Goal: Transaction & Acquisition: Purchase product/service

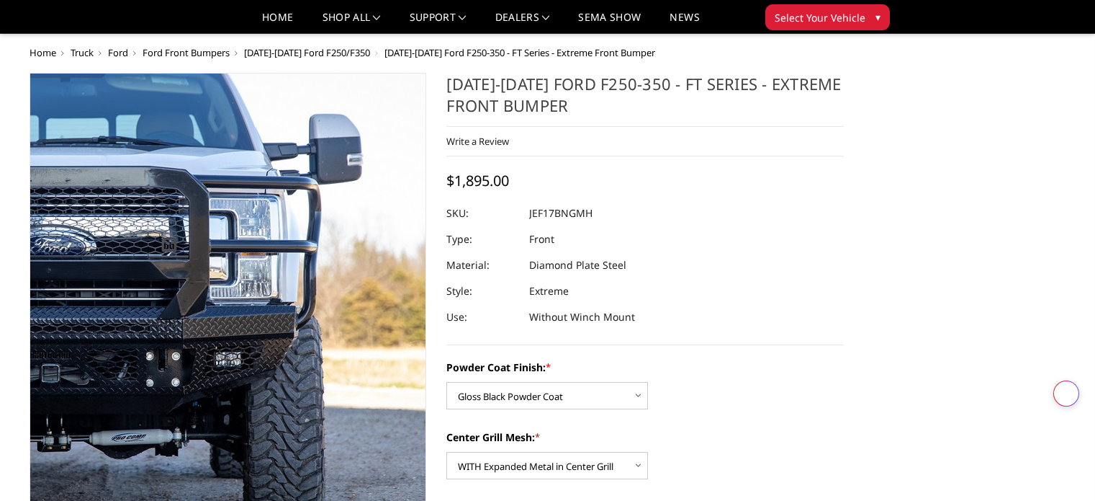
select select "3222"
select select "3224"
select select "3226"
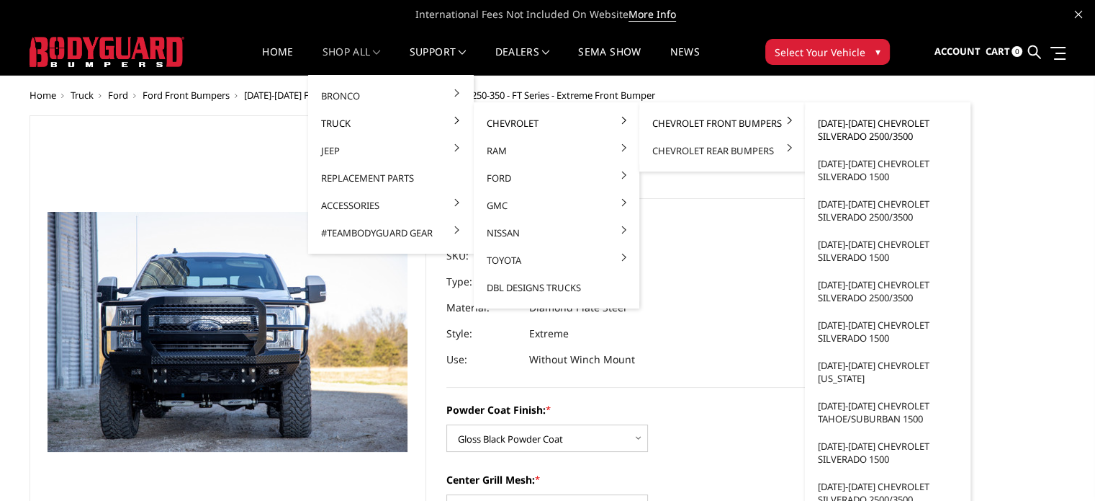
click at [852, 127] on link "[DATE]-[DATE] Chevrolet Silverado 2500/3500" at bounding box center [888, 129] width 154 height 40
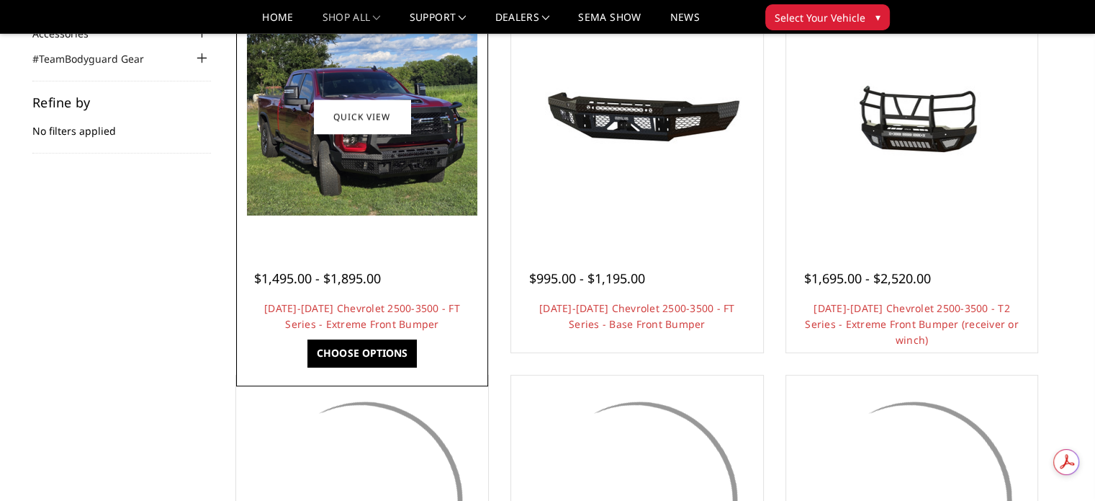
scroll to position [216, 0]
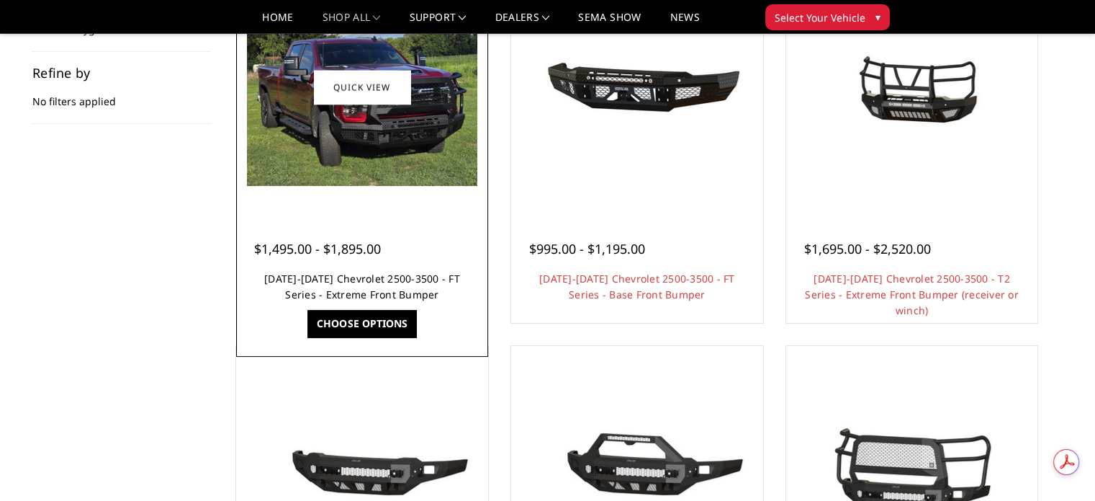
click at [342, 287] on link "[DATE]-[DATE] Chevrolet 2500-3500 - FT Series - Extreme Front Bumper" at bounding box center [362, 287] width 196 height 30
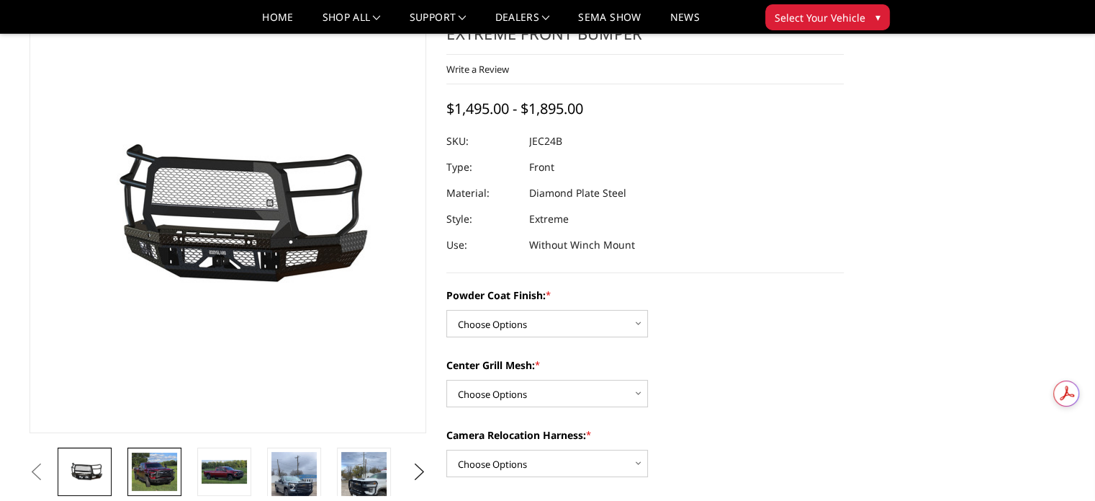
click at [144, 473] on img at bounding box center [154, 471] width 45 height 39
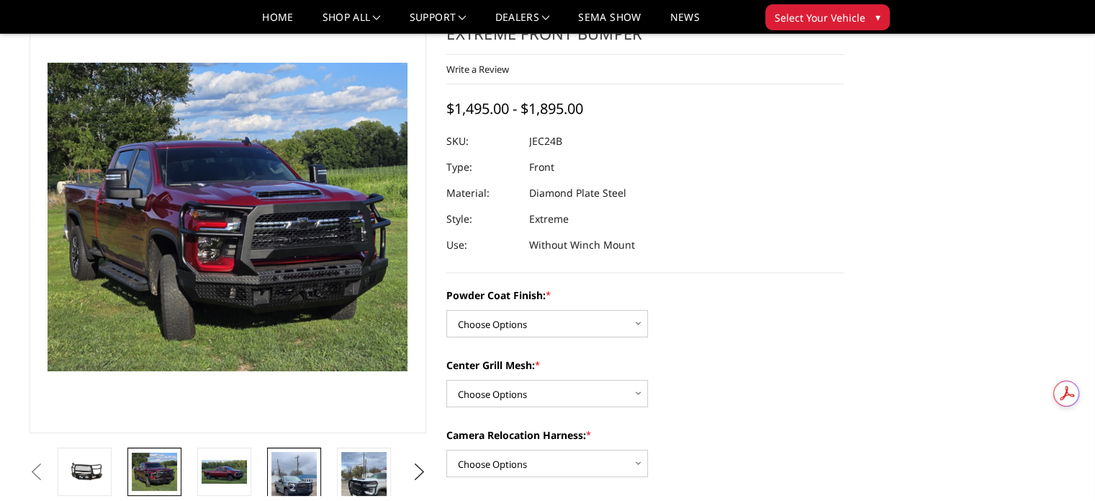
click at [295, 477] on img at bounding box center [294, 492] width 45 height 81
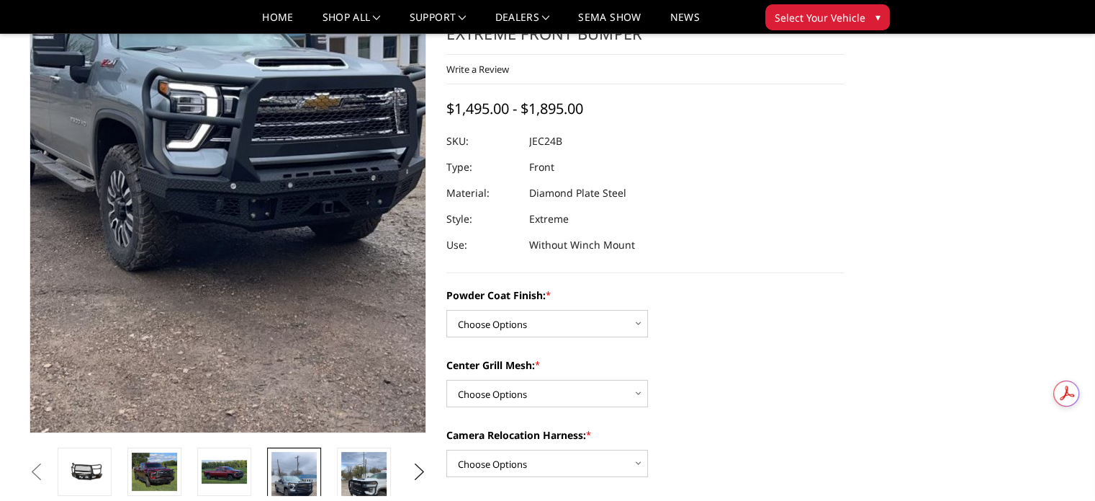
click at [283, 247] on img at bounding box center [211, 182] width 519 height 922
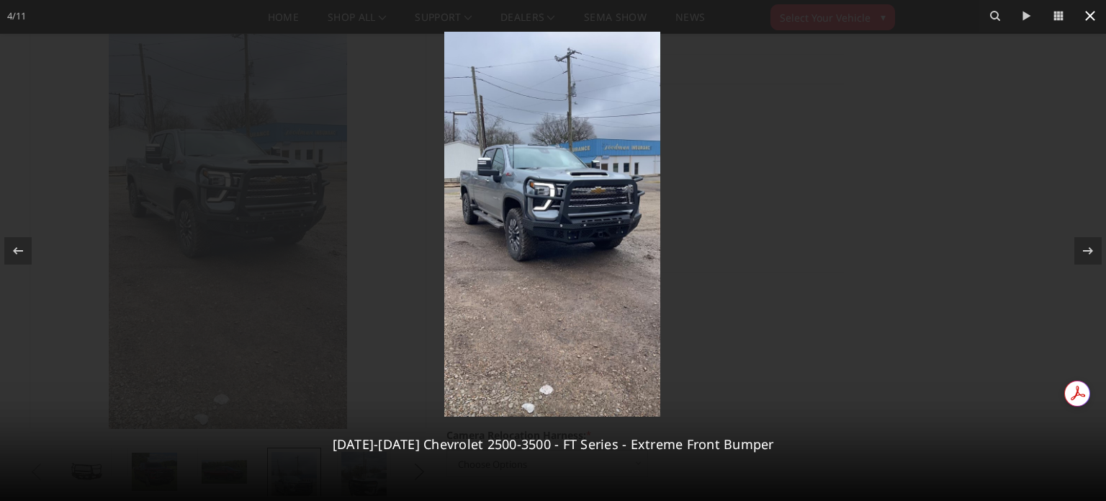
click at [1087, 17] on icon at bounding box center [1090, 15] width 17 height 17
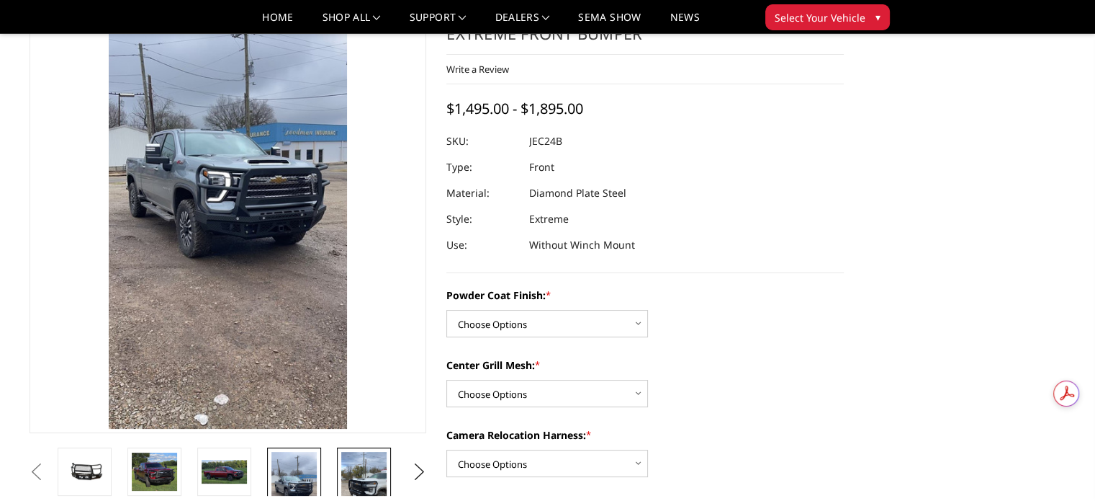
click at [372, 476] on img at bounding box center [363, 492] width 45 height 81
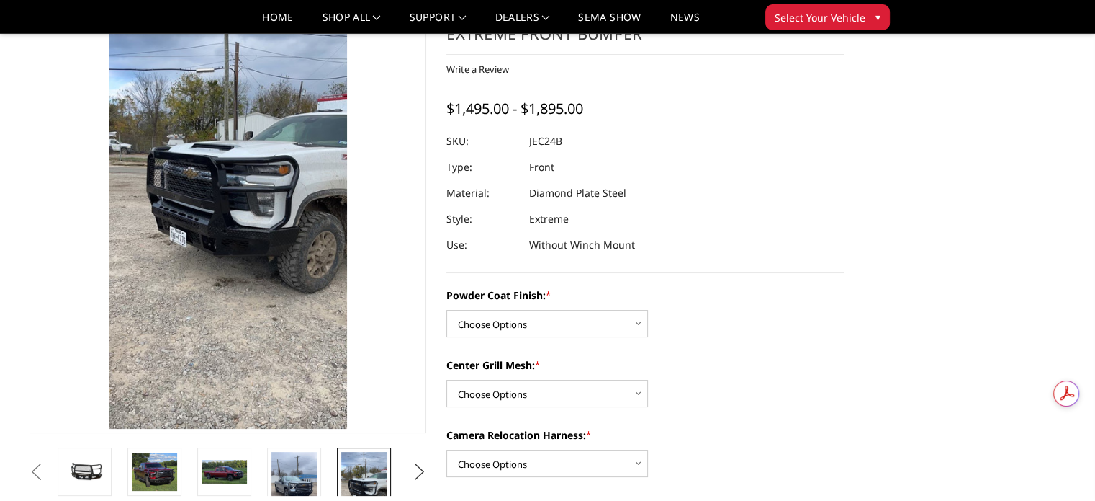
click at [423, 467] on button "Next" at bounding box center [419, 472] width 22 height 22
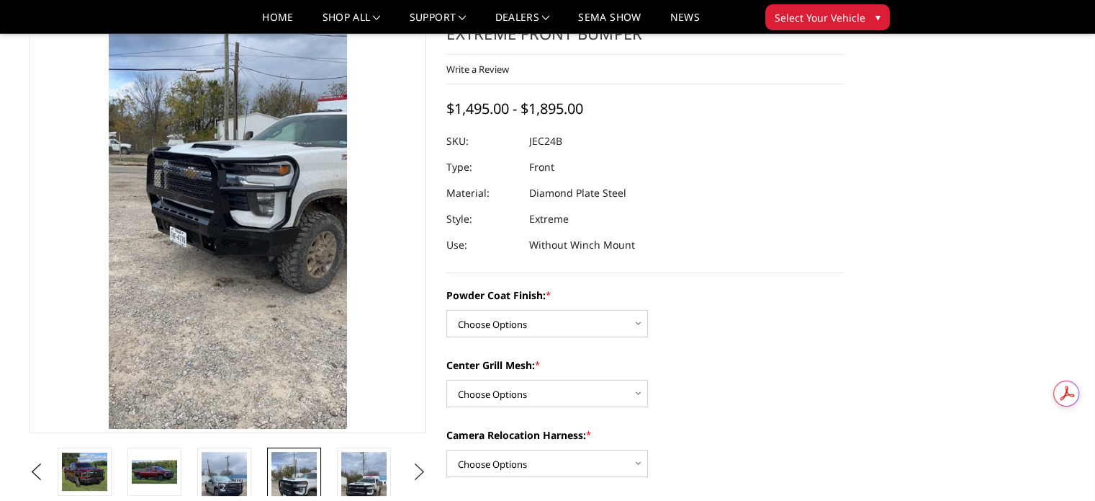
click at [423, 467] on button "Next" at bounding box center [419, 472] width 22 height 22
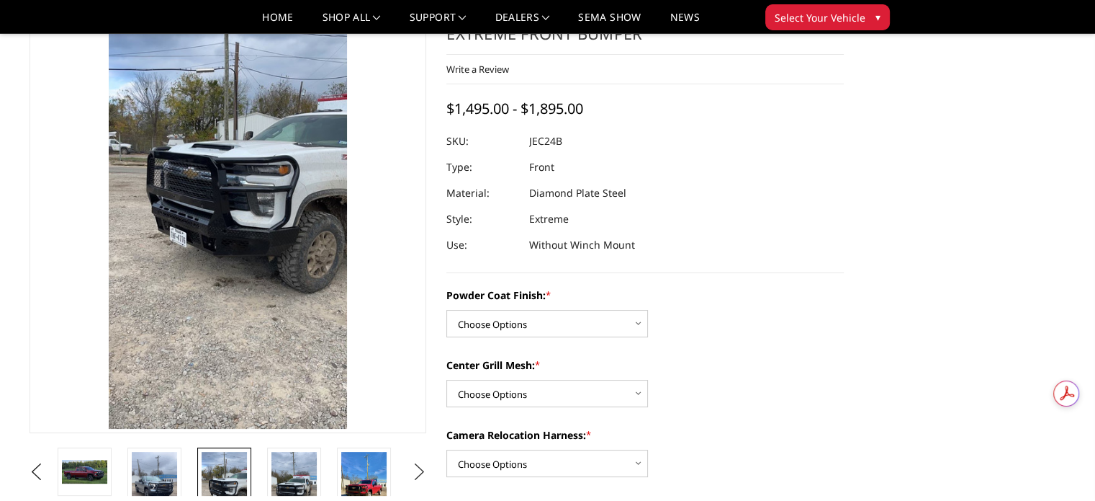
click at [423, 467] on button "Next" at bounding box center [419, 472] width 22 height 22
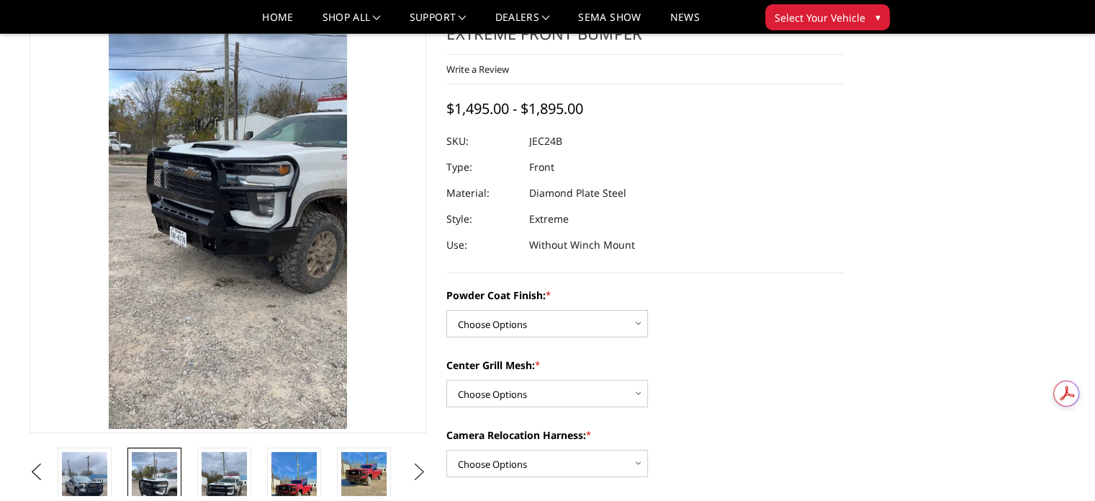
click at [423, 467] on button "Next" at bounding box center [419, 472] width 22 height 22
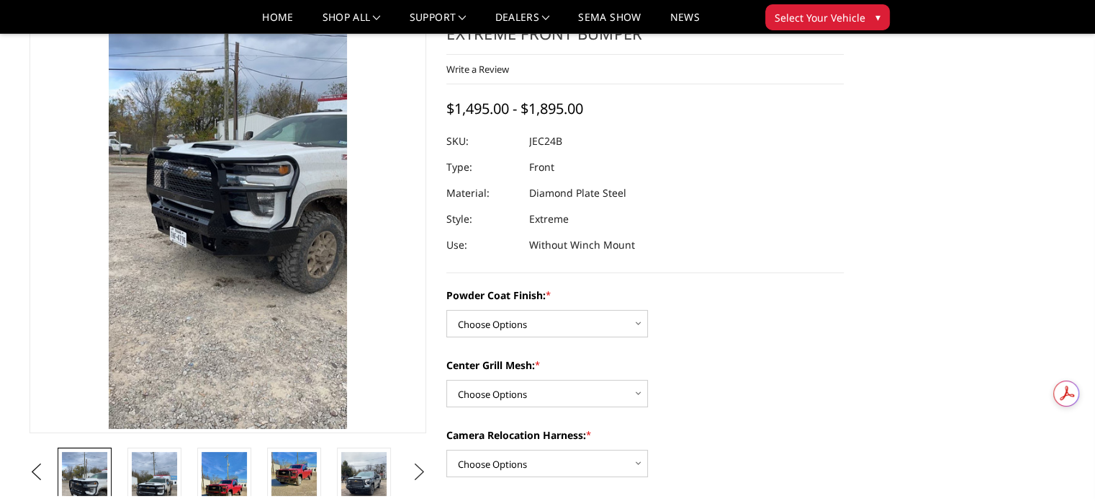
click at [423, 467] on button "Next" at bounding box center [419, 472] width 22 height 22
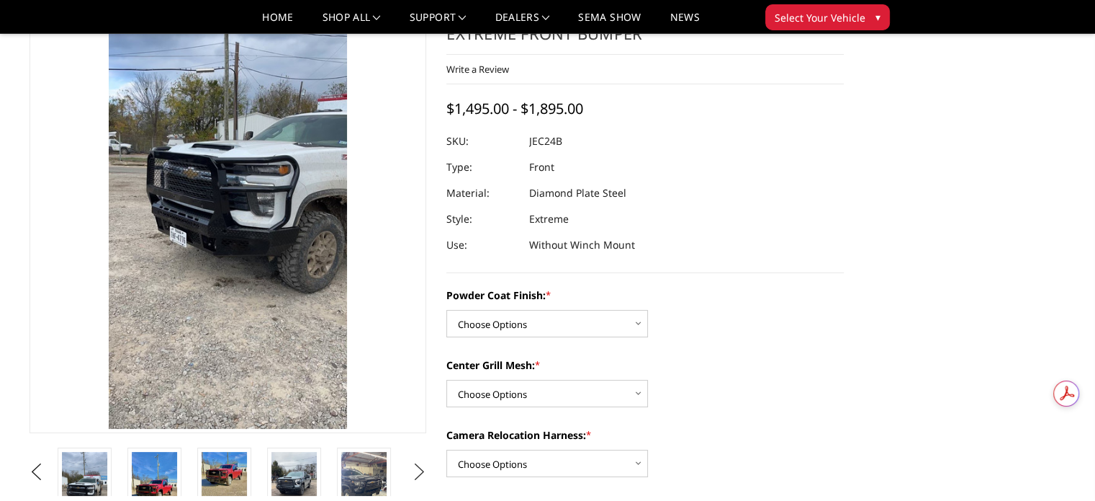
click at [423, 467] on button "Next" at bounding box center [419, 472] width 22 height 22
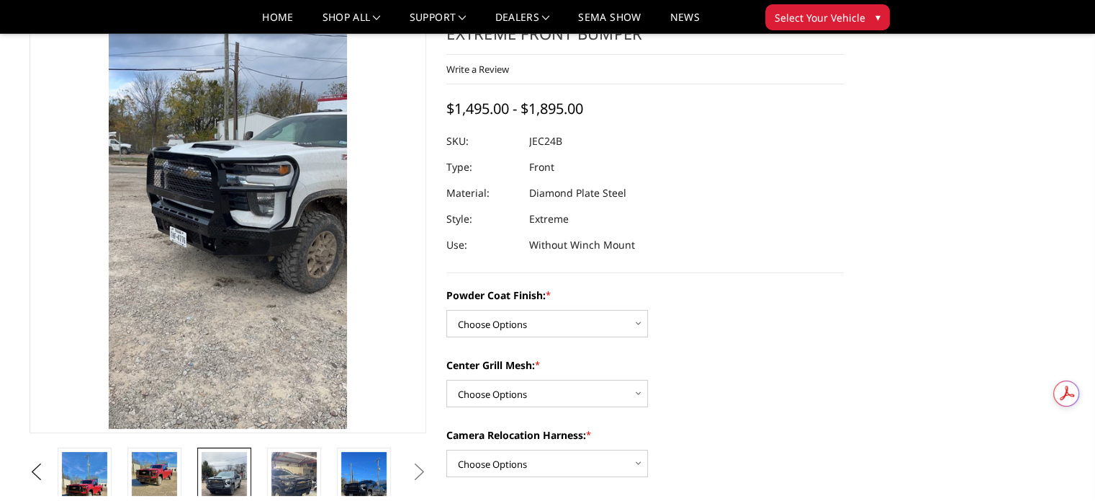
click at [225, 478] on img at bounding box center [224, 492] width 45 height 81
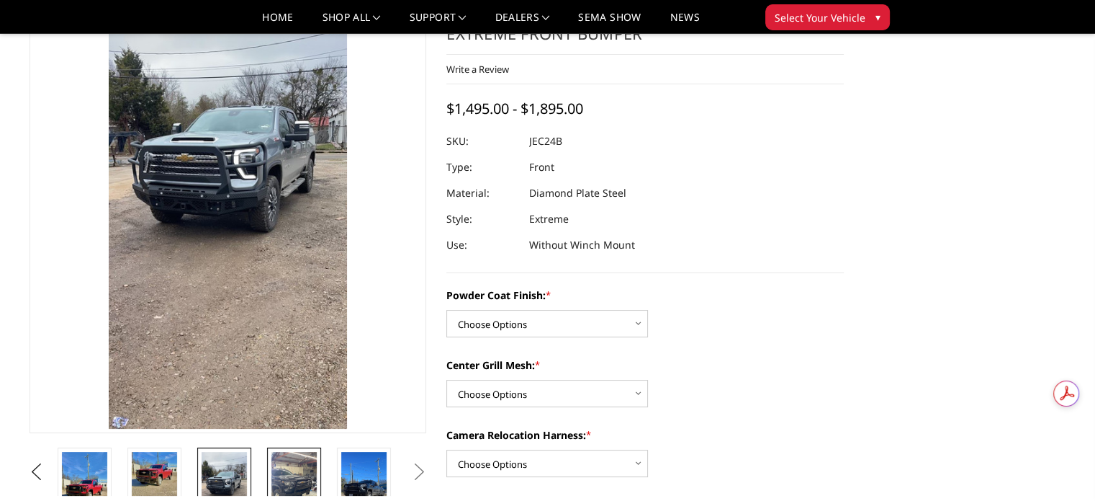
click at [289, 477] on img at bounding box center [294, 492] width 45 height 81
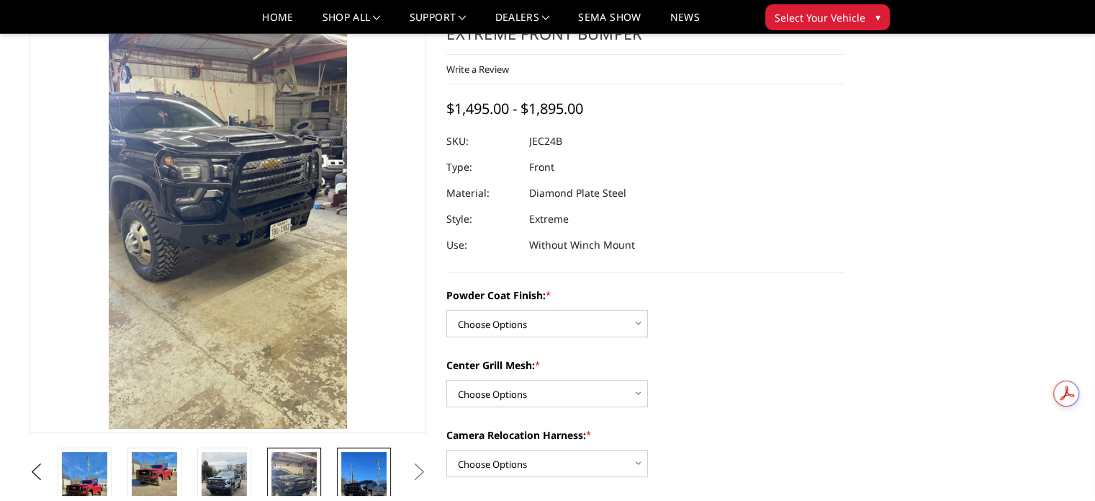
click at [363, 472] on img at bounding box center [363, 492] width 45 height 81
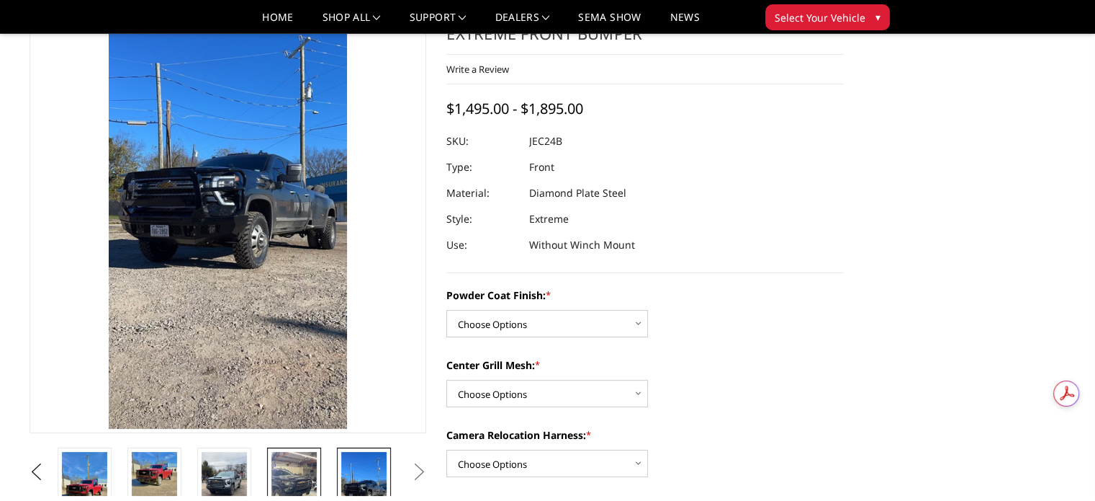
click at [304, 479] on img at bounding box center [294, 492] width 45 height 81
